Goal: Navigation & Orientation: Find specific page/section

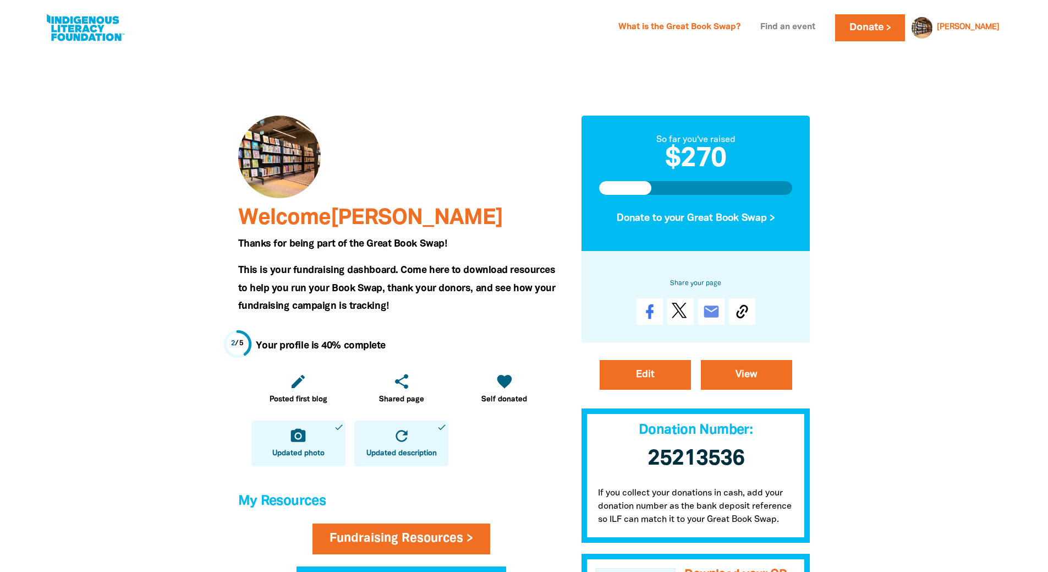
click at [822, 31] on link "Find an event" at bounding box center [788, 28] width 68 height 18
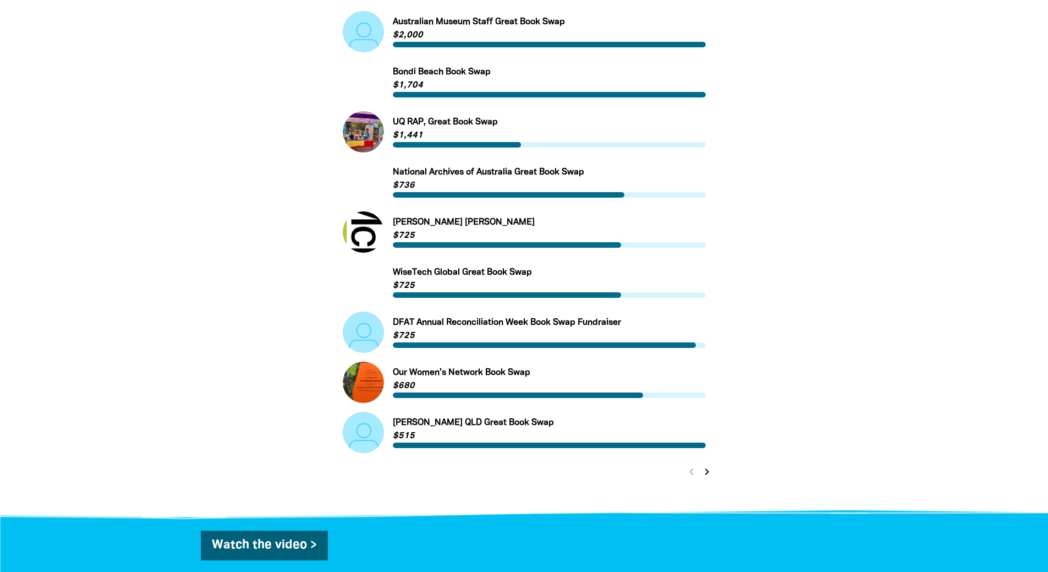
scroll to position [440, 0]
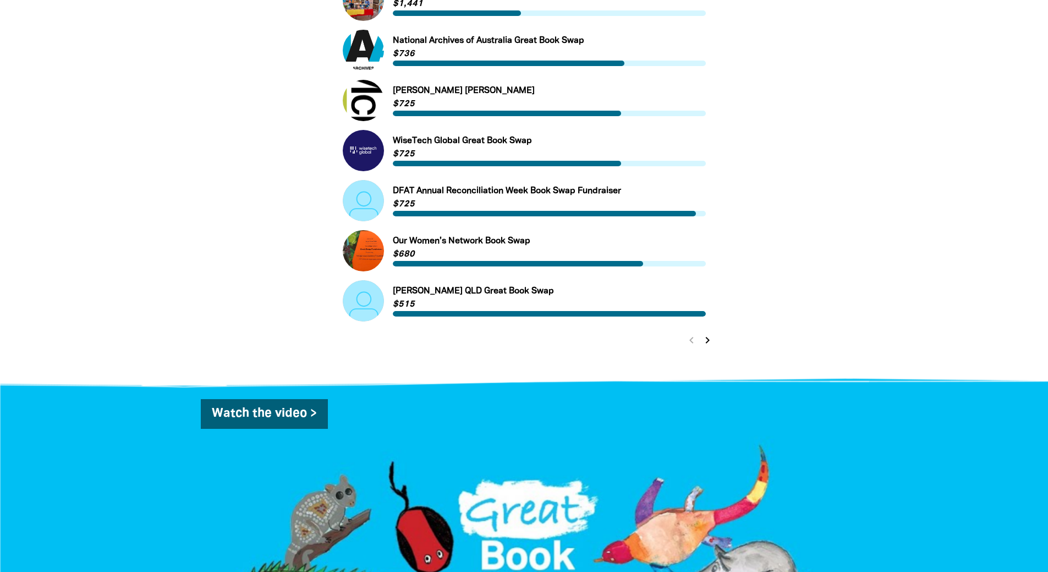
click at [709, 346] on icon "chevron_right" at bounding box center [707, 340] width 13 height 13
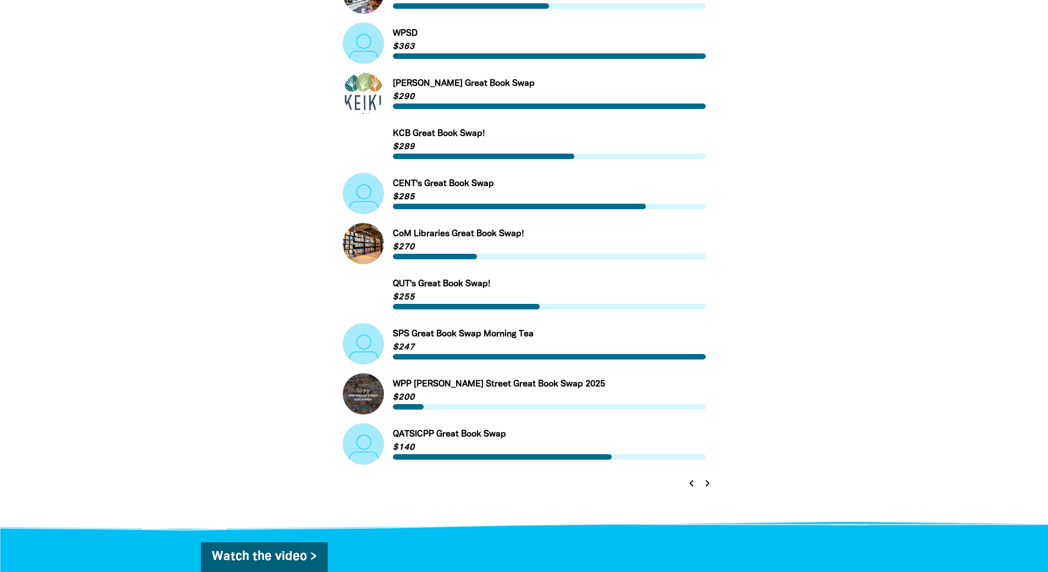
scroll to position [241, 0]
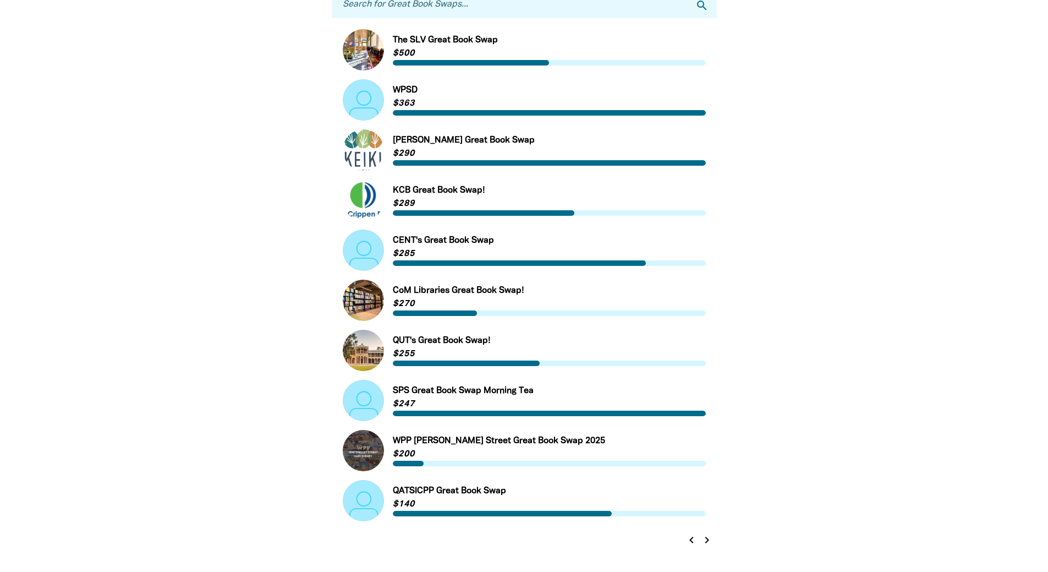
click at [439, 43] on link "Link to The SLV Great Book Swap" at bounding box center [524, 49] width 363 height 41
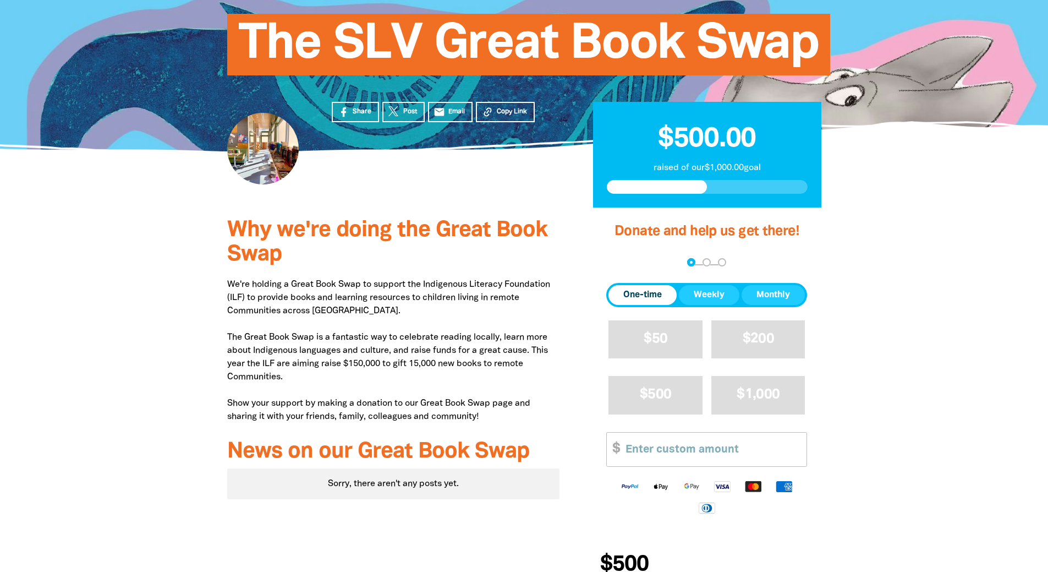
scroll to position [165, 0]
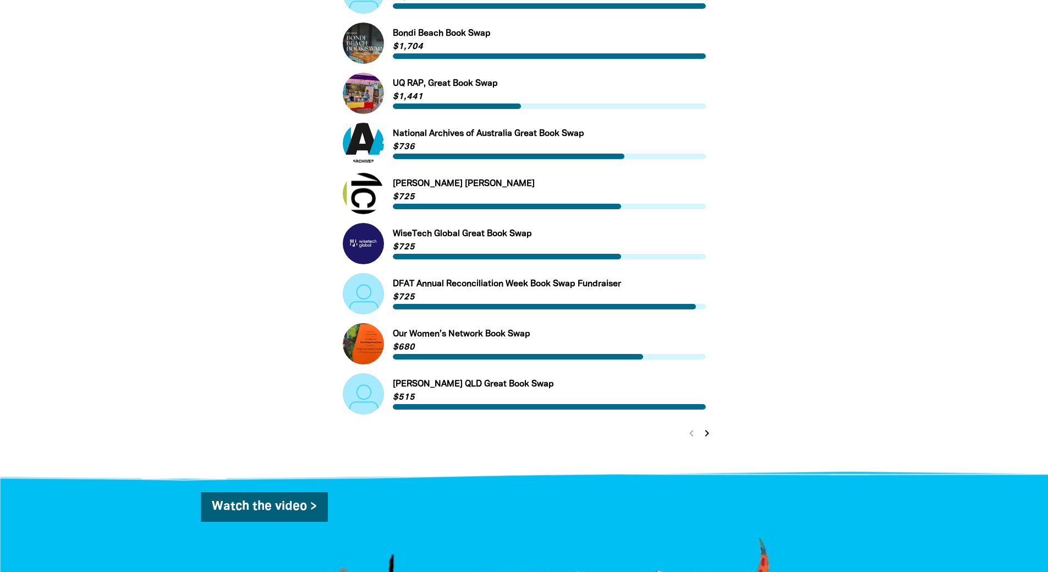
scroll to position [351, 0]
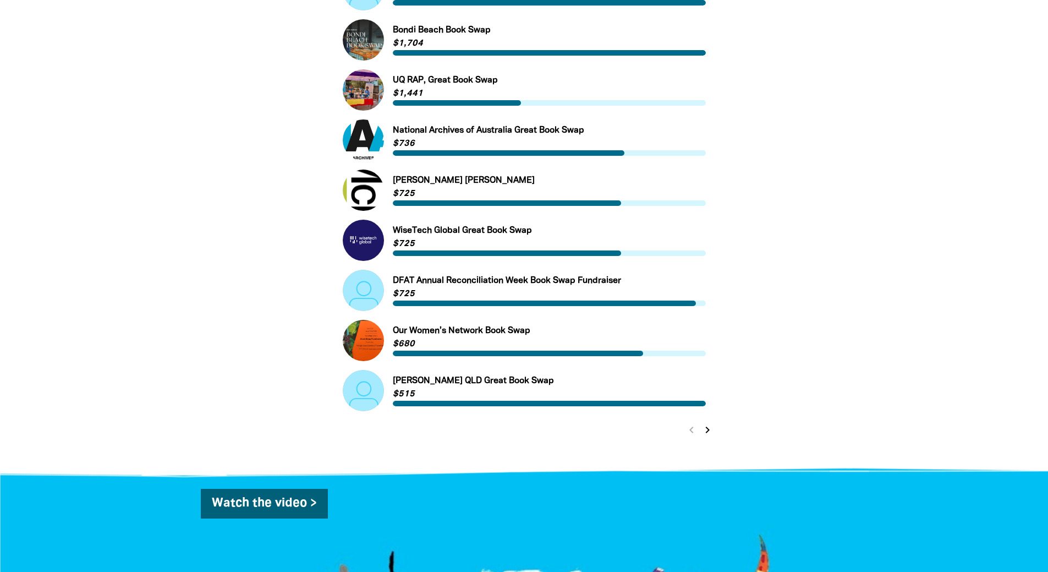
click at [707, 432] on icon "chevron_right" at bounding box center [707, 429] width 13 height 13
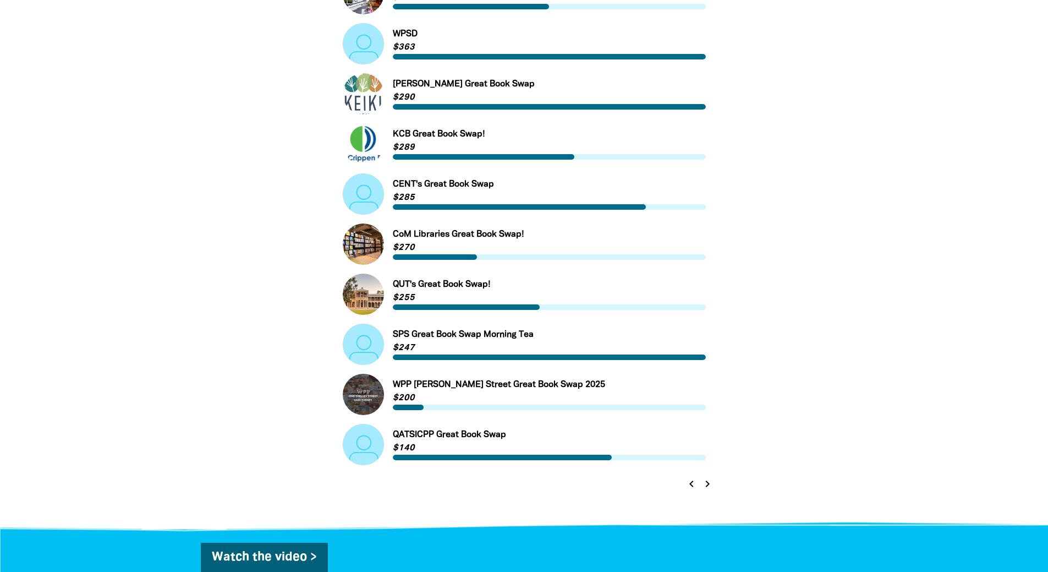
scroll to position [241, 0]
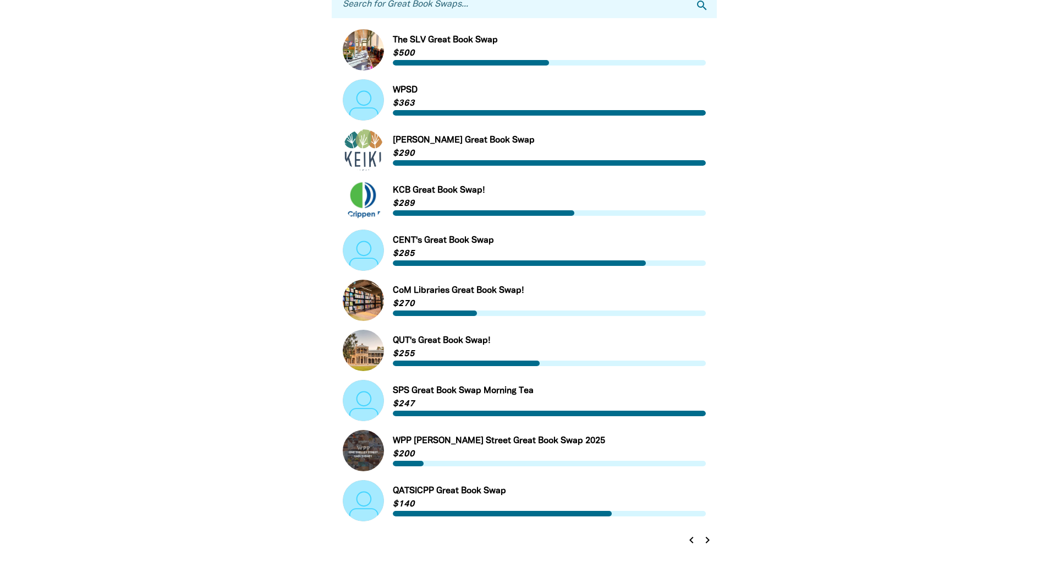
click at [709, 542] on icon "chevron_right" at bounding box center [707, 539] width 13 height 13
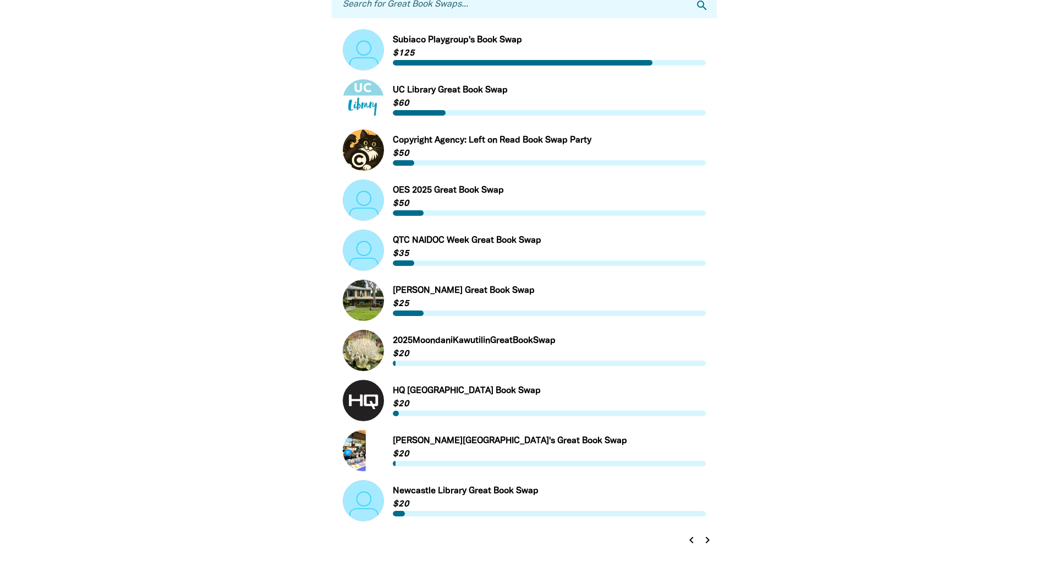
click at [708, 542] on icon "chevron_right" at bounding box center [707, 539] width 13 height 13
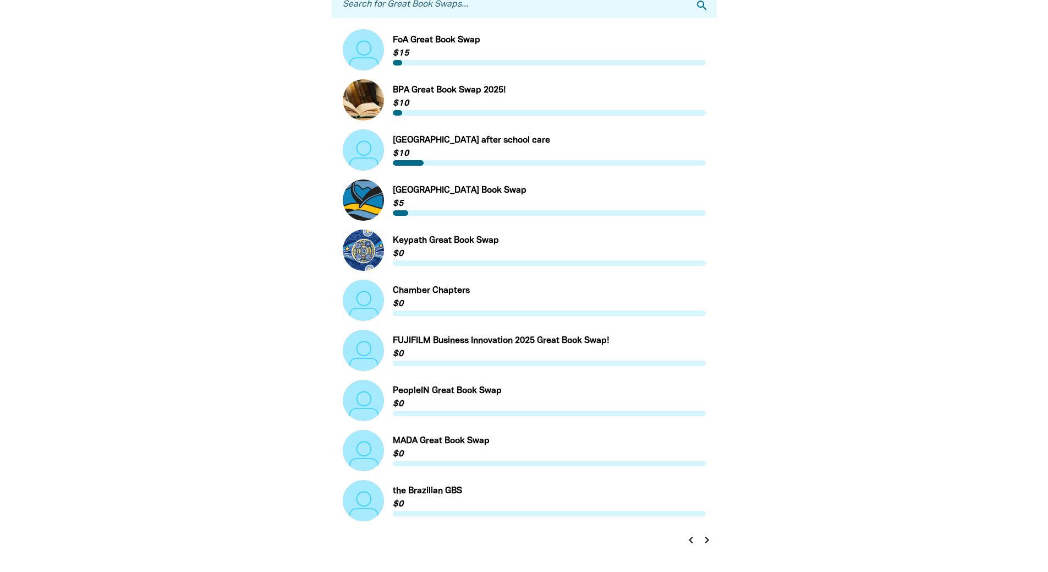
click at [689, 542] on icon "chevron_left" at bounding box center [691, 539] width 13 height 13
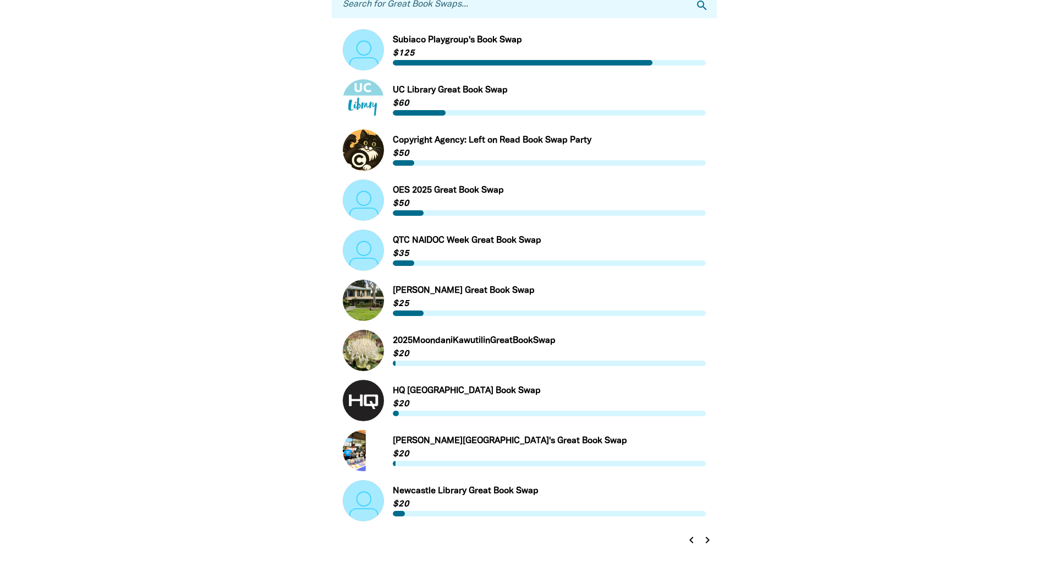
click at [709, 540] on icon "chevron_right" at bounding box center [707, 539] width 13 height 13
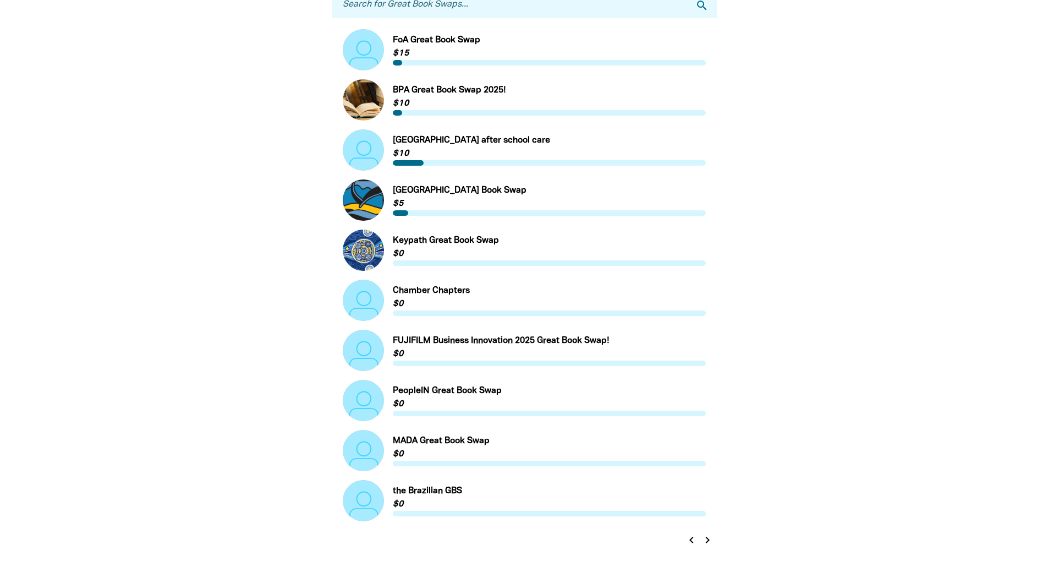
click at [708, 543] on icon "chevron_right" at bounding box center [707, 539] width 13 height 13
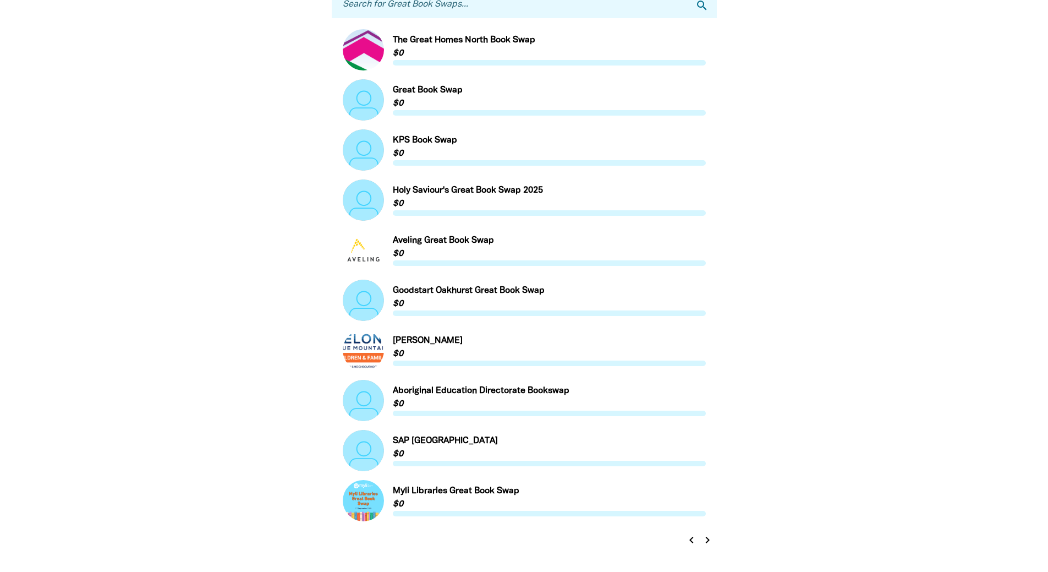
click at [708, 544] on icon "chevron_right" at bounding box center [707, 539] width 13 height 13
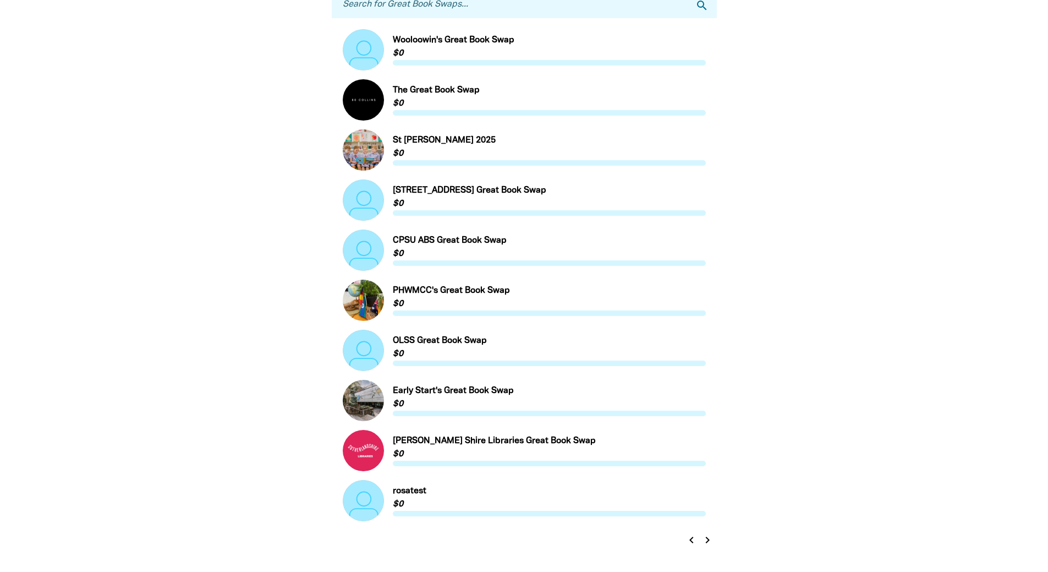
click at [707, 544] on icon "chevron_right" at bounding box center [707, 539] width 13 height 13
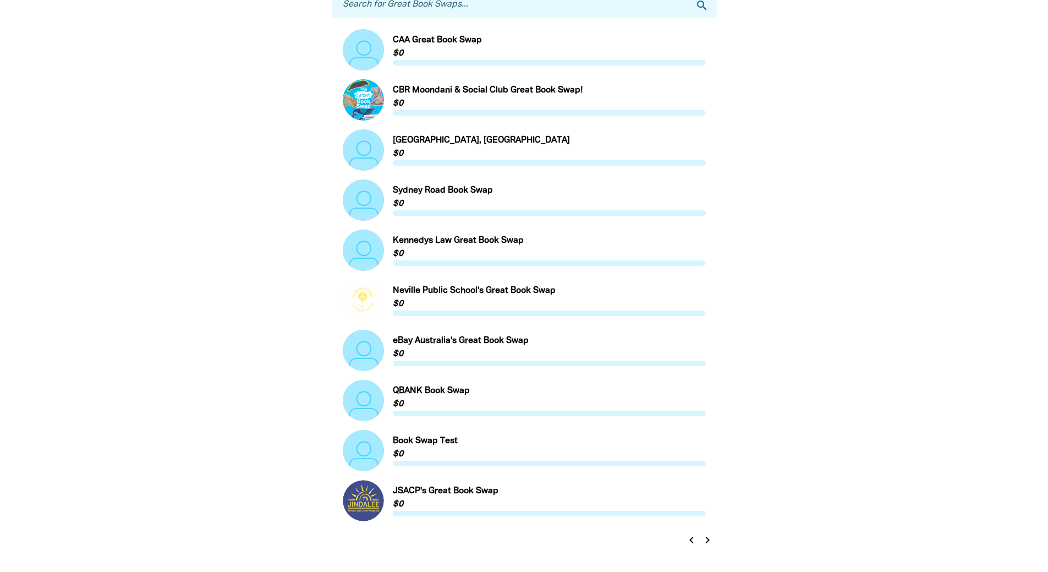
click at [707, 544] on icon "chevron_right" at bounding box center [707, 539] width 13 height 13
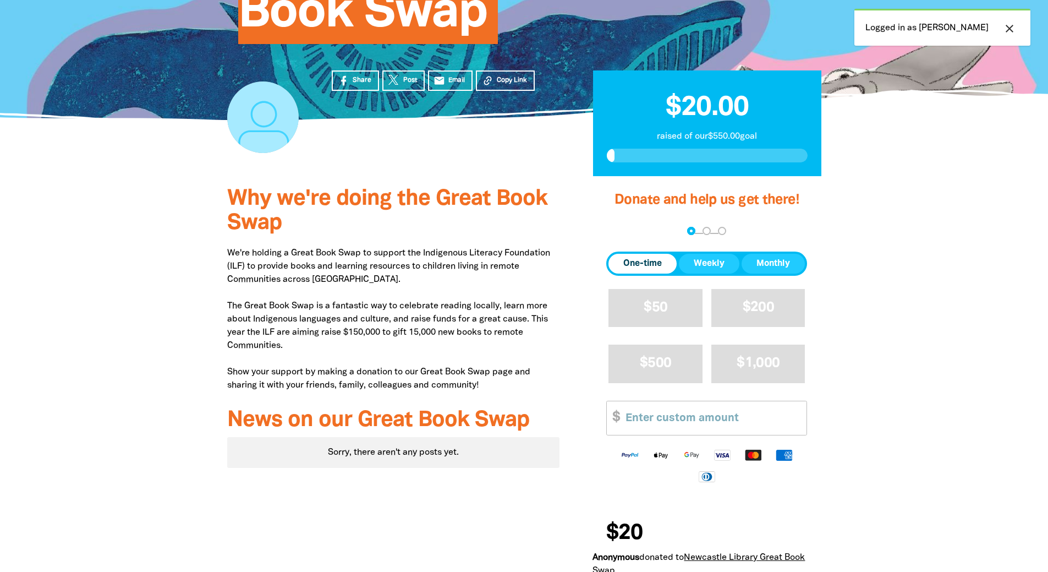
scroll to position [220, 0]
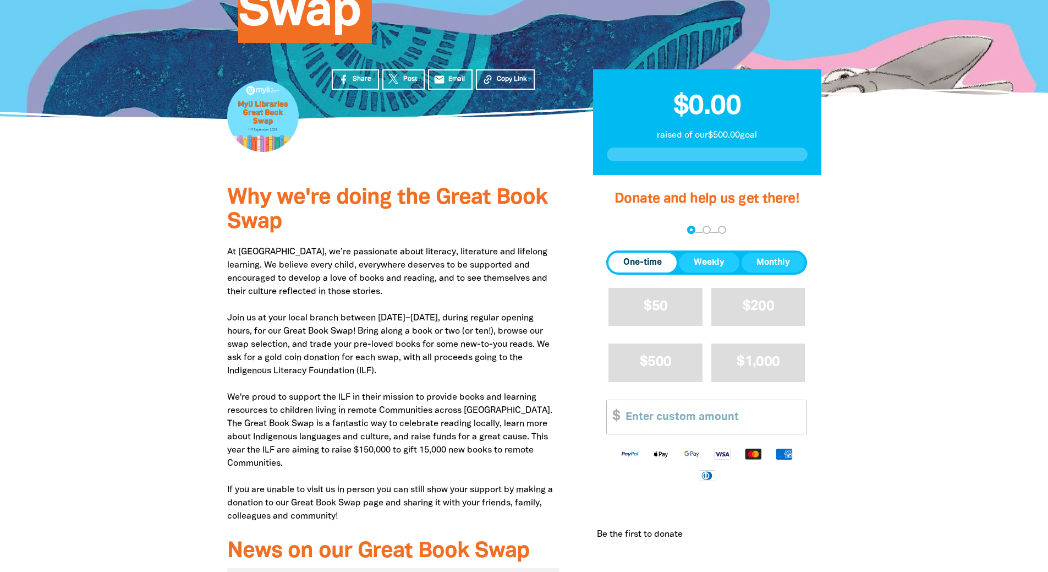
scroll to position [275, 0]
